Goal: Find specific page/section: Find specific page/section

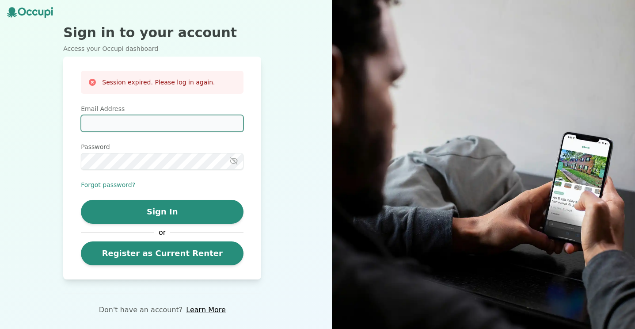
click at [140, 125] on input "Email Address" at bounding box center [162, 123] width 163 height 17
type input "**********"
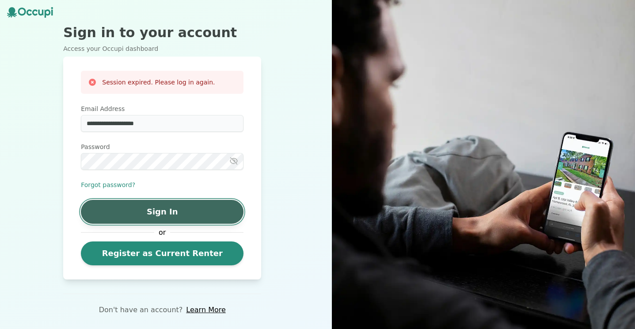
click at [162, 207] on button "Sign In" at bounding box center [162, 212] width 163 height 24
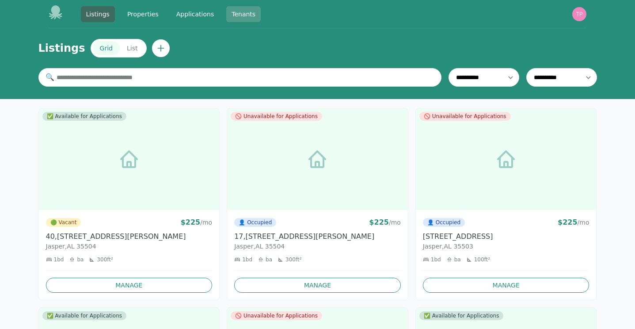
click at [251, 9] on link "Tenants" at bounding box center [243, 14] width 34 height 16
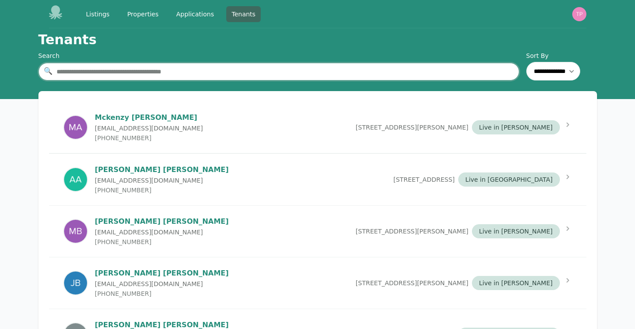
click at [234, 75] on input "text" at bounding box center [278, 72] width 481 height 18
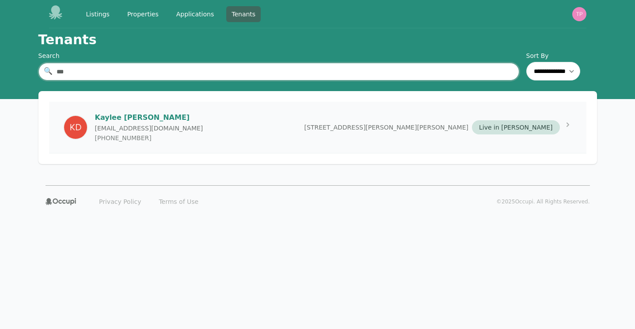
type input "***"
click at [261, 124] on div "Kaylee Duncan kaylee.192021@gmail.com (865) 654-3272 185 Smith Lake Dam Rd, Jas…" at bounding box center [317, 127] width 537 height 51
select select "*"
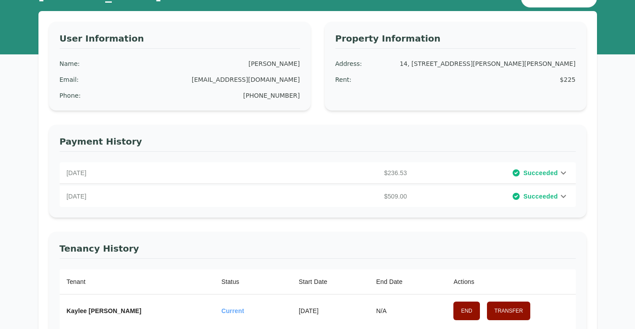
scroll to position [42, 0]
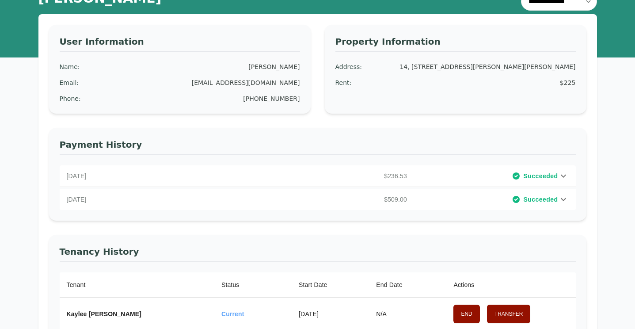
click at [564, 175] on icon at bounding box center [563, 176] width 11 height 11
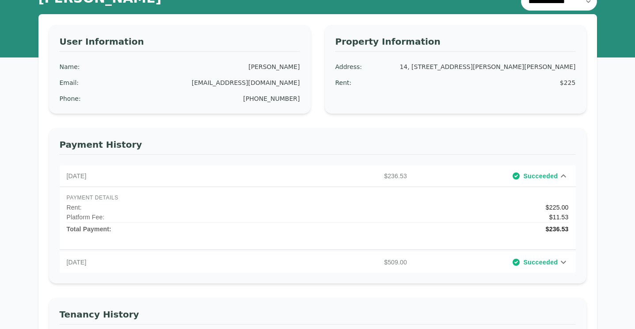
click at [564, 175] on icon at bounding box center [563, 176] width 11 height 11
